Goal: Transaction & Acquisition: Purchase product/service

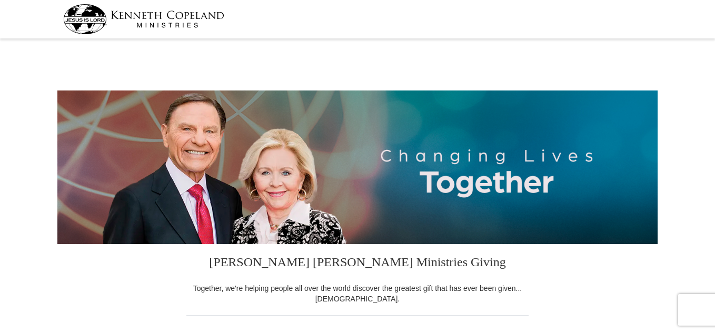
select select "VA"
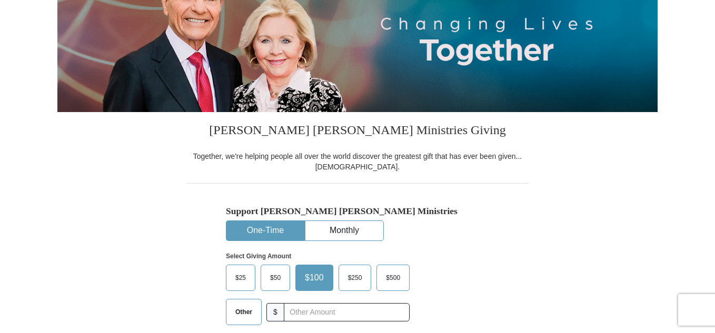
drag, startPoint x: 718, startPoint y: 20, endPoint x: 718, endPoint y: 56, distance: 35.8
click at [238, 279] on span "$25" at bounding box center [240, 278] width 21 height 16
click at [0, 0] on input "$25" at bounding box center [0, 0] width 0 height 0
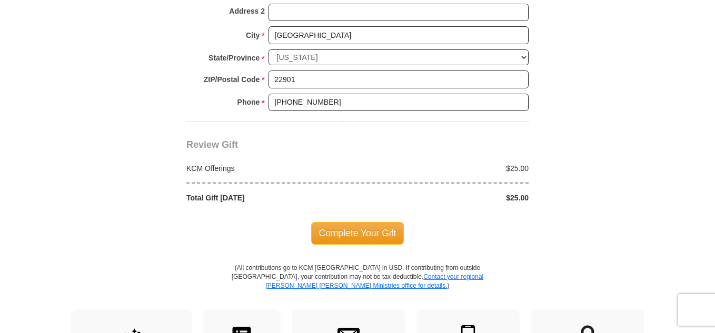
scroll to position [870, 0]
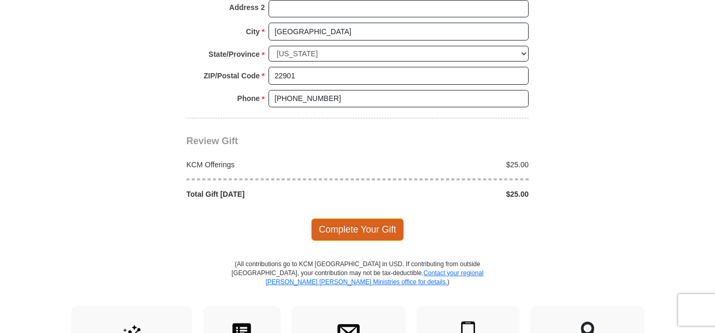
click at [363, 228] on span "Complete Your Gift" at bounding box center [357, 229] width 93 height 22
